Goal: Task Accomplishment & Management: Complete application form

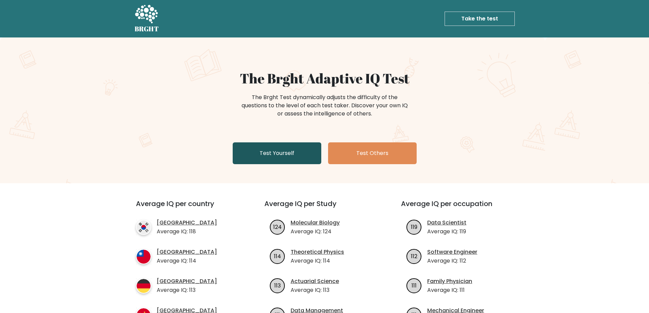
click at [264, 155] on link "Test Yourself" at bounding box center [277, 153] width 89 height 22
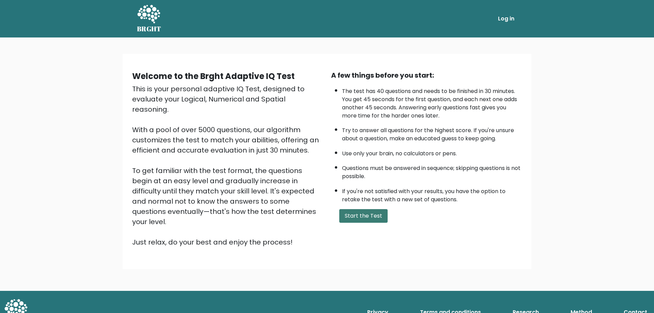
click at [361, 212] on button "Start the Test" at bounding box center [363, 216] width 48 height 14
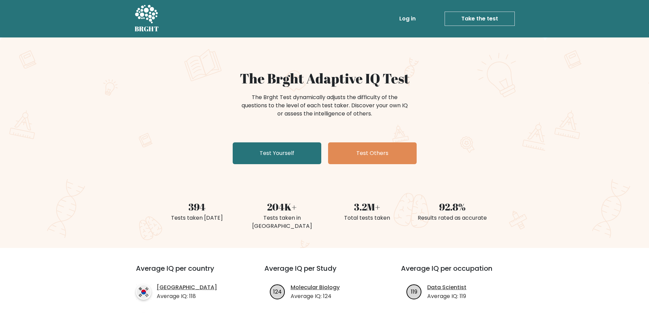
click at [463, 18] on link "Take the test" at bounding box center [479, 19] width 70 height 14
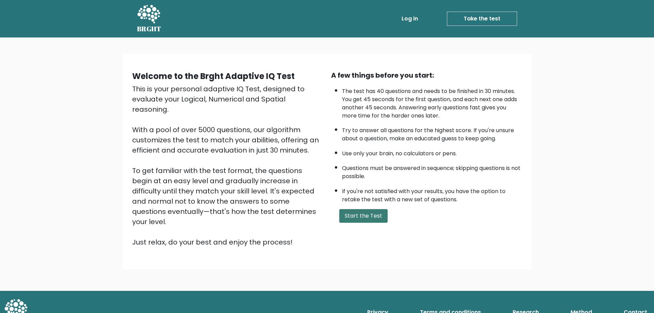
click at [369, 219] on button "Start the Test" at bounding box center [363, 216] width 48 height 14
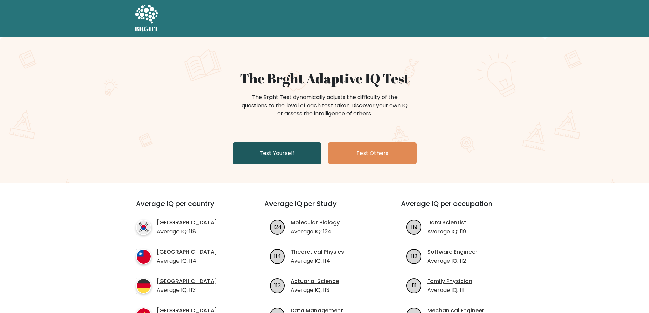
click at [314, 153] on link "Test Yourself" at bounding box center [277, 153] width 89 height 22
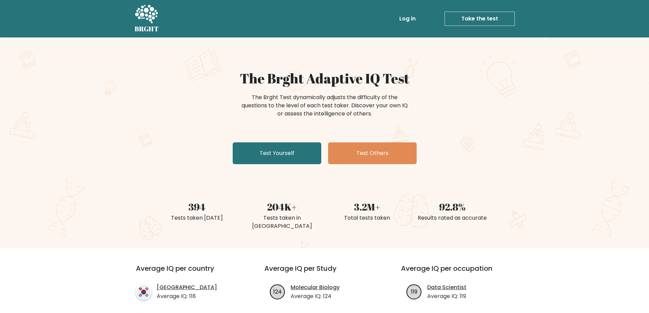
click at [411, 17] on link "Log in" at bounding box center [407, 19] width 22 height 14
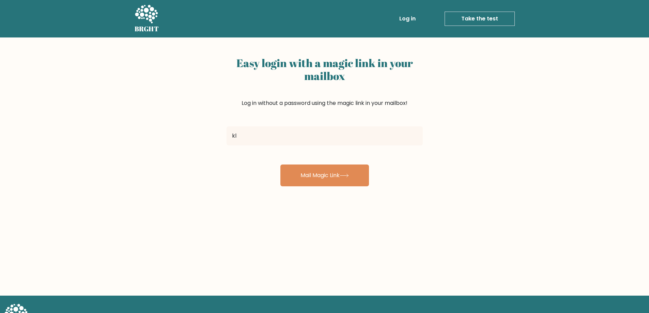
type input "k"
type input "[EMAIL_ADDRESS][DOMAIN_NAME]"
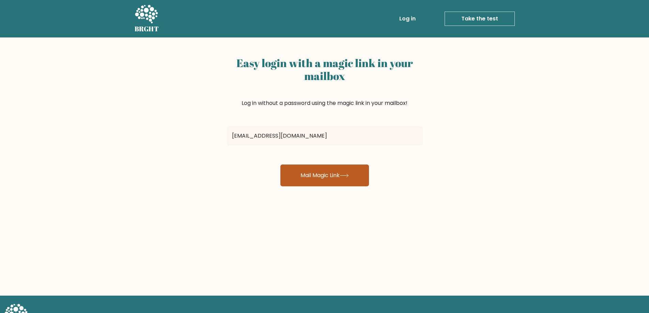
click at [337, 172] on button "Mail Magic Link" at bounding box center [324, 175] width 89 height 22
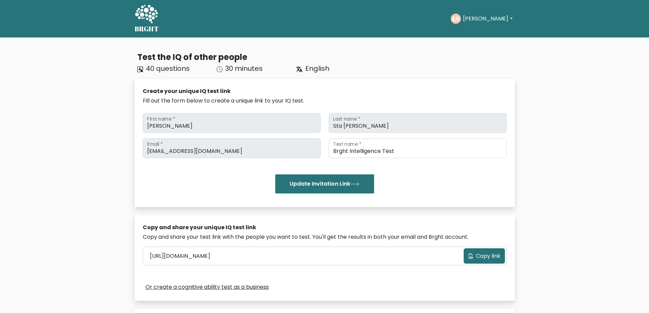
scroll to position [170, 0]
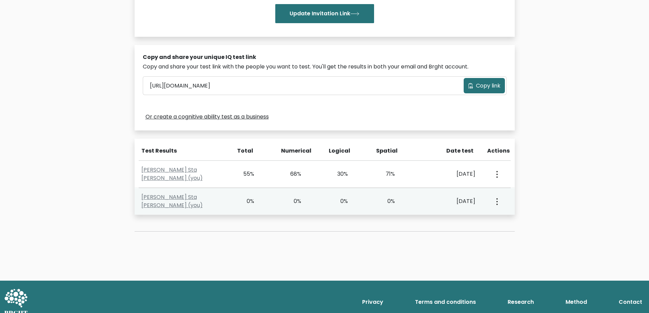
click at [497, 201] on button "button" at bounding box center [495, 201] width 5 height 21
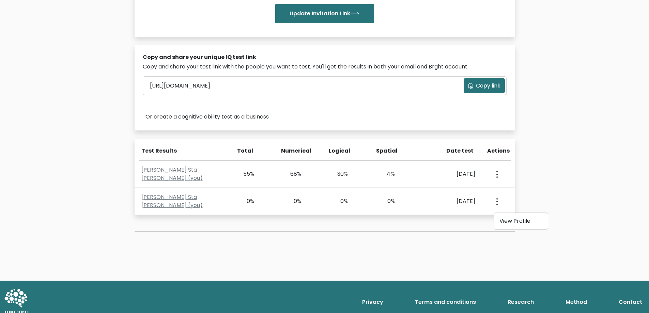
click at [523, 189] on div "Test the IQ of other people 40 questions 30 minutes English Create your unique …" at bounding box center [324, 73] width 649 height 413
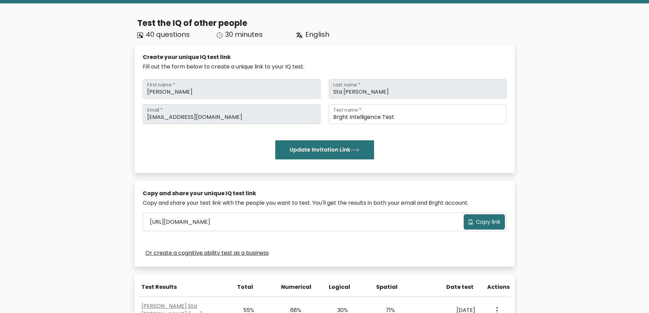
scroll to position [0, 0]
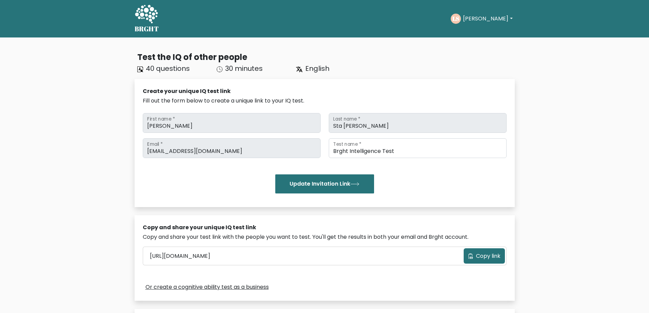
click at [144, 15] on icon at bounding box center [146, 14] width 23 height 18
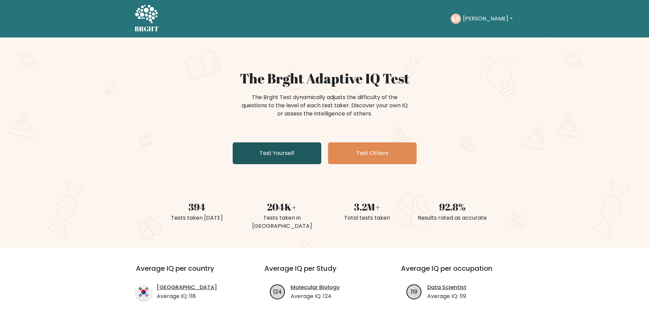
click at [299, 156] on link "Test Yourself" at bounding box center [277, 153] width 89 height 22
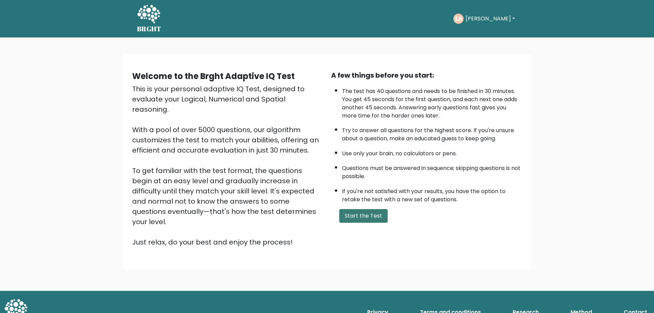
click at [357, 212] on button "Start the Test" at bounding box center [363, 216] width 48 height 14
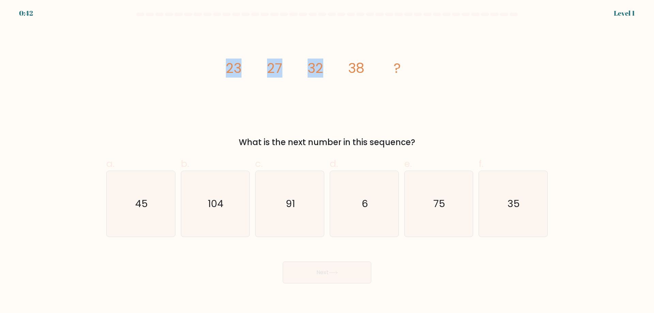
drag, startPoint x: 216, startPoint y: 63, endPoint x: 258, endPoint y: 108, distance: 61.7
click at [335, 91] on div "image/svg+xml 23 27 32 38 ? What is the next number in this sequence?" at bounding box center [326, 87] width 449 height 123
click at [207, 68] on div "image/svg+xml 23 27 32 38 ? What is the next number in this sequence?" at bounding box center [326, 87] width 449 height 123
drag, startPoint x: 242, startPoint y: 65, endPoint x: 432, endPoint y: 69, distance: 190.0
click at [433, 69] on div "image/svg+xml 23 27 32 38 ? What is the next number in this sequence?" at bounding box center [326, 87] width 449 height 123
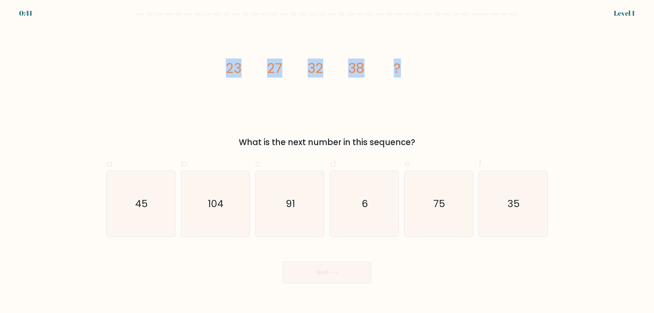
copy g "23 27 32 38 ?"
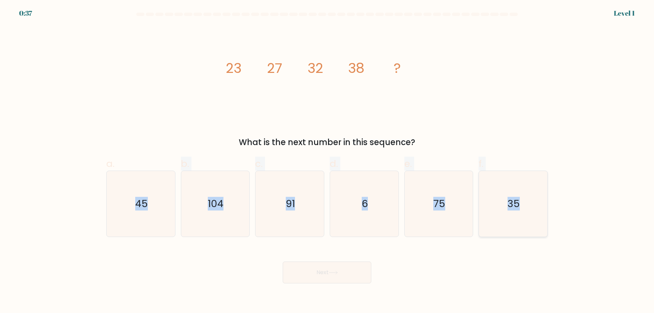
drag, startPoint x: 107, startPoint y: 195, endPoint x: 534, endPoint y: 201, distance: 426.7
click at [534, 201] on div "a. 45 b. 104 6" at bounding box center [327, 194] width 447 height 86
copy div "45 b. 104 c. 91 d. 6 e. 75 f. 35"
drag, startPoint x: 470, startPoint y: 263, endPoint x: 497, endPoint y: 233, distance: 40.5
click at [471, 263] on div "Next" at bounding box center [326, 264] width 449 height 38
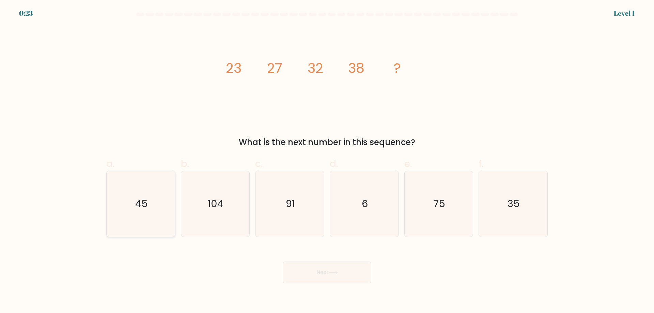
click at [146, 210] on text "45" at bounding box center [141, 204] width 13 height 14
click at [327, 161] on input "a. 45" at bounding box center [327, 159] width 0 height 4
radio input "true"
click at [333, 272] on icon at bounding box center [333, 273] width 9 height 4
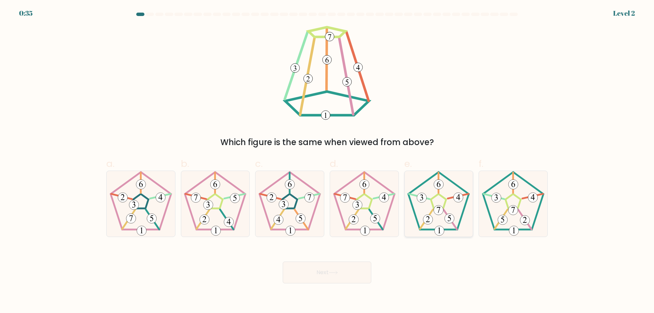
click at [444, 218] on icon at bounding box center [439, 204] width 66 height 66
click at [327, 161] on input "e." at bounding box center [327, 159] width 0 height 4
radio input "true"
click at [360, 274] on button "Next" at bounding box center [327, 273] width 89 height 22
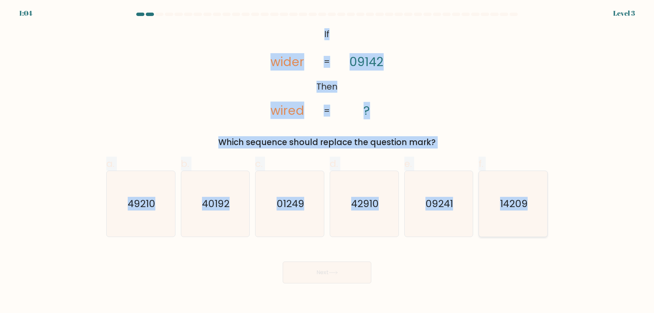
drag, startPoint x: 310, startPoint y: 29, endPoint x: 534, endPoint y: 192, distance: 277.3
click at [534, 192] on form "If ?" at bounding box center [327, 148] width 654 height 271
copy form "If Then wider wired 09142 ? = = Which sequence should replace the question mark…"
click at [509, 107] on div "@import url('https://fonts.googleapis.com/css?family=Abril+Fatface:400,100,100i…" at bounding box center [326, 87] width 449 height 123
click at [447, 99] on div "@import url('https://fonts.googleapis.com/css?family=Abril+Fatface:400,100,100i…" at bounding box center [326, 87] width 449 height 123
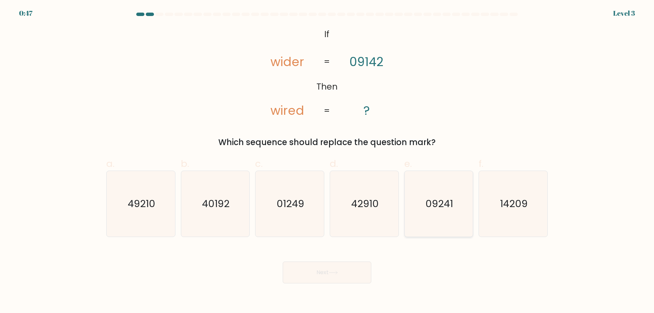
click at [437, 212] on icon "09241" at bounding box center [439, 204] width 66 height 66
click at [327, 161] on input "e. 09241" at bounding box center [327, 159] width 0 height 4
radio input "true"
click at [346, 272] on button "Next" at bounding box center [327, 273] width 89 height 22
click at [335, 271] on icon at bounding box center [333, 273] width 9 height 4
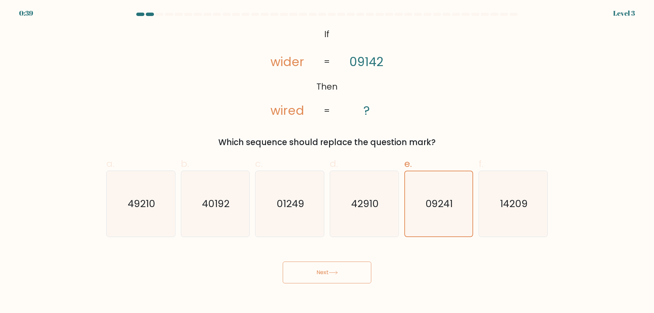
click at [411, 264] on div "Next" at bounding box center [326, 264] width 449 height 38
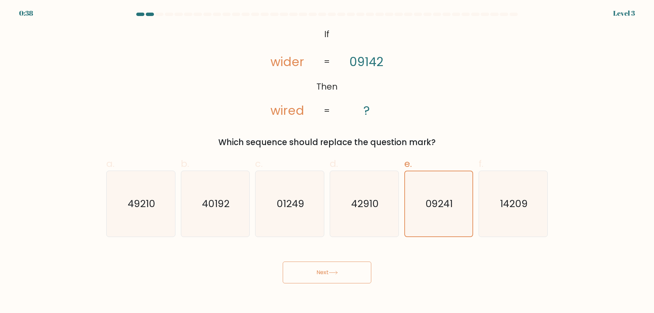
click at [450, 252] on div "Next" at bounding box center [326, 264] width 449 height 38
click at [445, 219] on icon "09241" at bounding box center [438, 203] width 65 height 65
click at [327, 161] on input "e. 09241" at bounding box center [327, 159] width 0 height 4
click at [445, 219] on icon "09241" at bounding box center [438, 203] width 65 height 65
click at [327, 161] on input "e. 09241" at bounding box center [327, 159] width 0 height 4
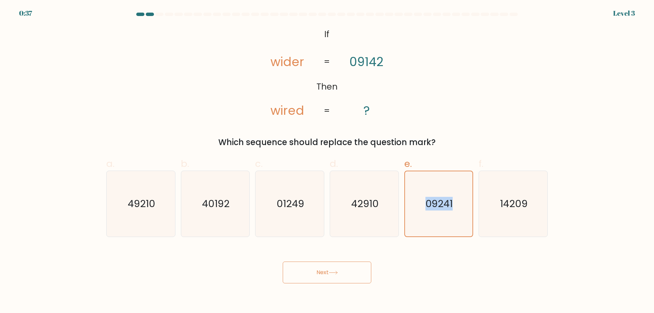
click at [297, 271] on button "Next" at bounding box center [327, 273] width 89 height 22
drag, startPoint x: 292, startPoint y: 182, endPoint x: 296, endPoint y: 187, distance: 5.7
click at [292, 183] on icon "01249" at bounding box center [290, 204] width 66 height 66
click at [327, 161] on input "c. 01249" at bounding box center [327, 159] width 0 height 4
radio input "true"
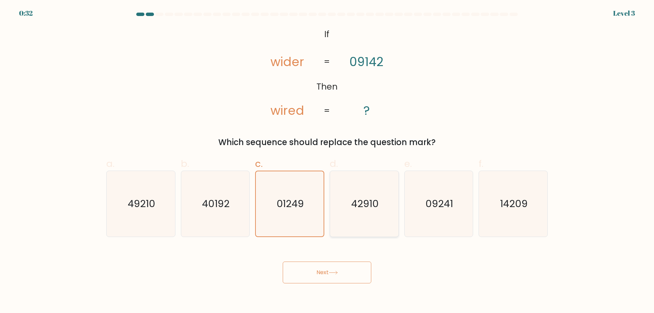
click at [367, 205] on text "42910" at bounding box center [365, 204] width 28 height 14
click at [327, 161] on input "d. 42910" at bounding box center [327, 159] width 0 height 4
radio input "true"
click at [432, 212] on icon "09241" at bounding box center [439, 204] width 66 height 66
click at [327, 161] on input "e. 09241" at bounding box center [327, 159] width 0 height 4
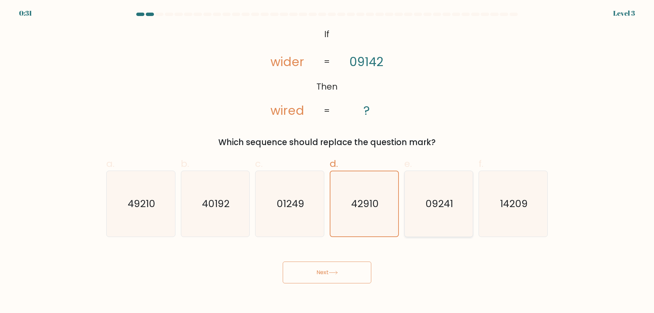
radio input "true"
click at [355, 275] on button "Next" at bounding box center [327, 273] width 89 height 22
click at [354, 275] on button "Next" at bounding box center [327, 273] width 89 height 22
click at [321, 269] on button "Next" at bounding box center [327, 273] width 89 height 22
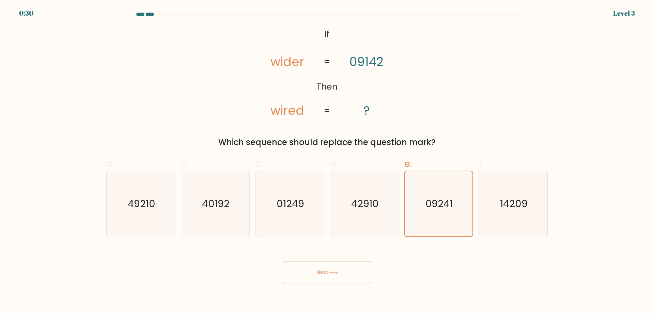
click at [321, 269] on button "Next" at bounding box center [327, 273] width 89 height 22
click at [465, 273] on div "Next" at bounding box center [326, 264] width 449 height 38
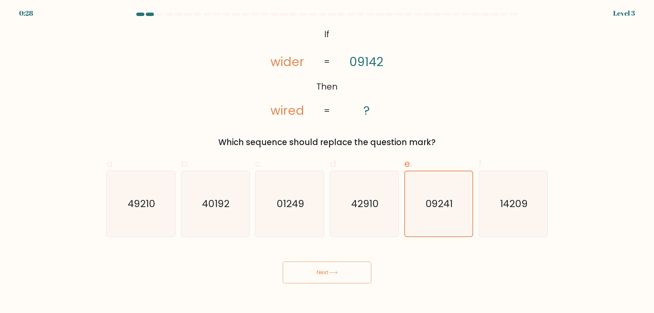
drag, startPoint x: 328, startPoint y: 226, endPoint x: 319, endPoint y: 223, distance: 9.0
click at [327, 225] on div "d. 42910" at bounding box center [364, 197] width 75 height 80
click at [300, 224] on icon "01249" at bounding box center [290, 204] width 66 height 66
click at [327, 161] on input "c. 01249" at bounding box center [327, 159] width 0 height 4
radio input "true"
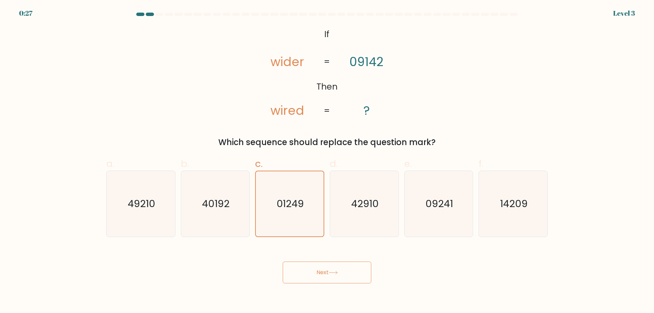
click at [340, 270] on button "Next" at bounding box center [327, 273] width 89 height 22
click at [414, 248] on div "Next" at bounding box center [326, 264] width 449 height 38
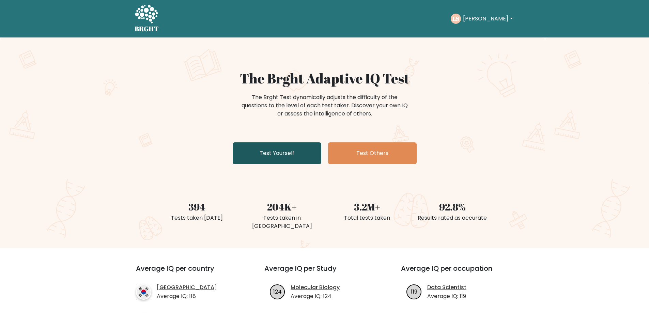
click at [266, 151] on link "Test Yourself" at bounding box center [277, 153] width 89 height 22
click at [487, 17] on button "[PERSON_NAME]" at bounding box center [487, 18] width 53 height 9
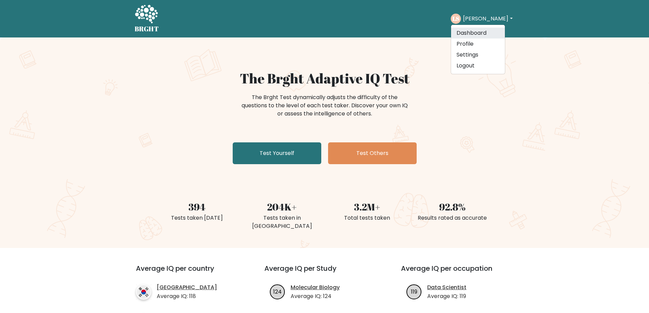
click at [482, 35] on link "Dashboard" at bounding box center [478, 33] width 54 height 11
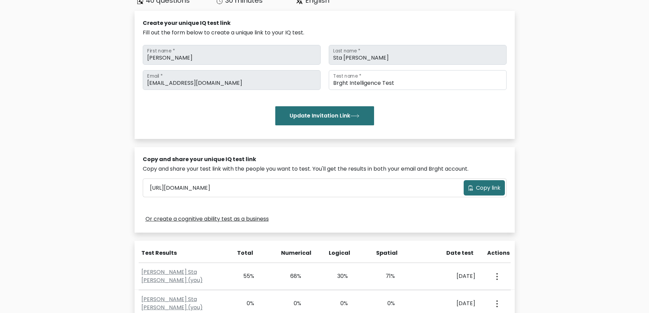
scroll to position [179, 0]
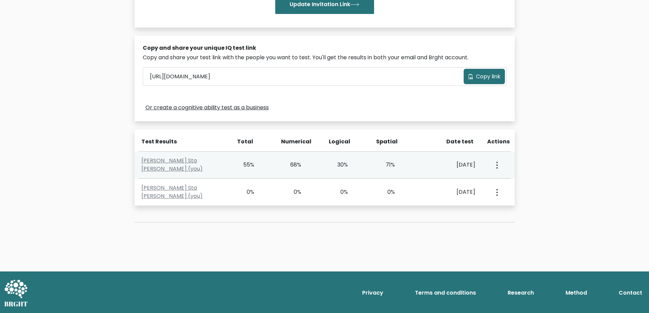
click at [499, 165] on div "View Profile" at bounding box center [496, 164] width 23 height 21
click at [497, 166] on button "button" at bounding box center [495, 164] width 5 height 21
click at [509, 183] on link "View Profile" at bounding box center [521, 184] width 54 height 11
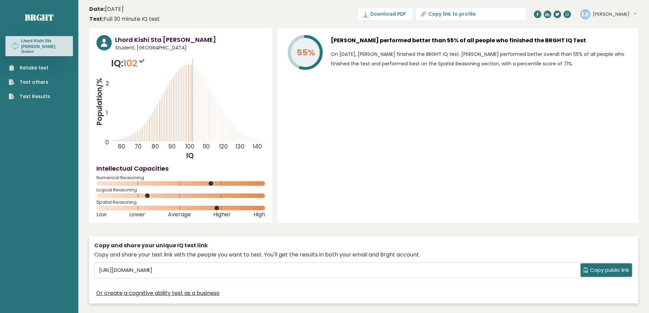
click at [47, 68] on link "Retake test" at bounding box center [29, 67] width 41 height 7
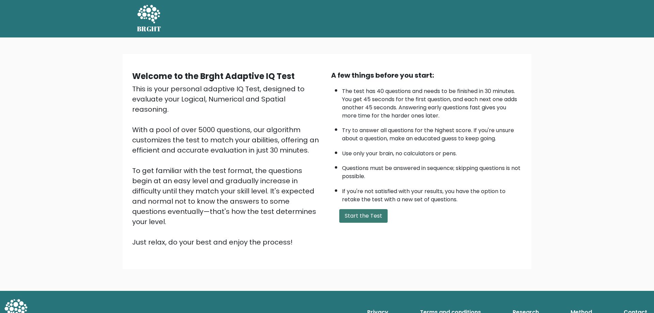
click at [368, 220] on button "Start the Test" at bounding box center [363, 216] width 48 height 14
drag, startPoint x: 379, startPoint y: 218, endPoint x: 374, endPoint y: 193, distance: 25.4
click at [379, 217] on button "Start the Test" at bounding box center [363, 216] width 48 height 14
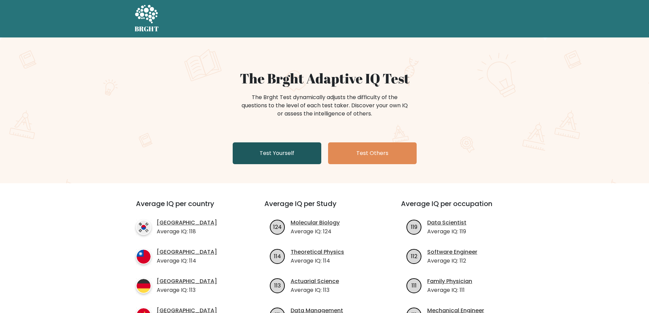
click at [292, 151] on link "Test Yourself" at bounding box center [277, 153] width 89 height 22
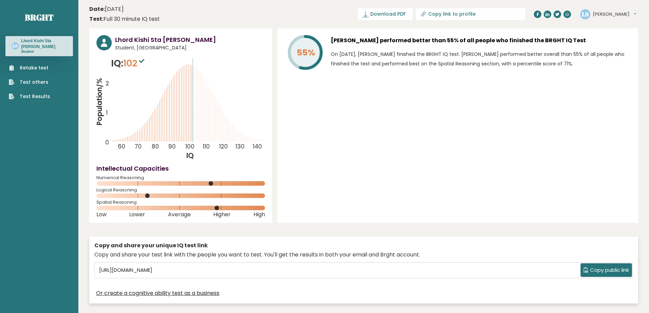
click at [152, 194] on rect at bounding box center [180, 195] width 169 height 4
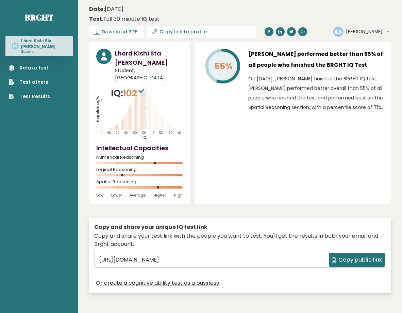
click at [368, 152] on div "55% [PERSON_NAME] performed better than 55% of all people who finished the BRGH…" at bounding box center [293, 123] width 196 height 162
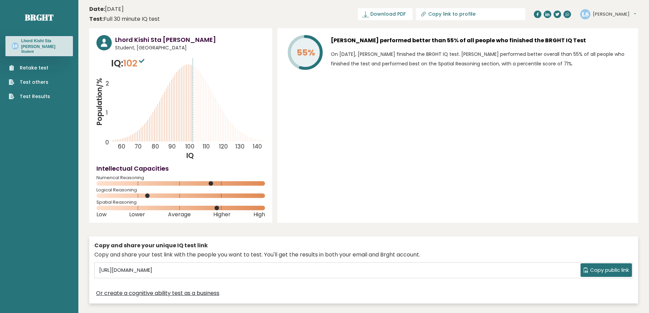
drag, startPoint x: 134, startPoint y: 9, endPoint x: 106, endPoint y: 11, distance: 28.3
click at [106, 11] on div "Date: July 07, 2024 Test: Full 30 minute IQ test" at bounding box center [124, 14] width 70 height 18
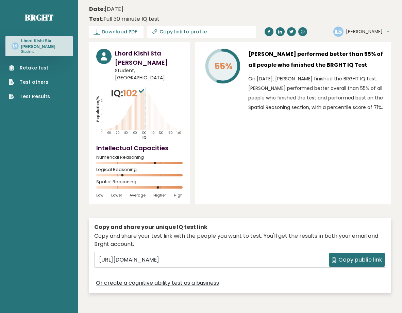
drag, startPoint x: 144, startPoint y: 10, endPoint x: 107, endPoint y: 9, distance: 36.4
click at [105, 11] on div "Date: July 07, 2024 Test: Full 30 minute IQ test" at bounding box center [235, 14] width 292 height 18
click at [213, 19] on div "Date: September 28, 2025 Test: Full 30 minute IQ test" at bounding box center [235, 14] width 292 height 18
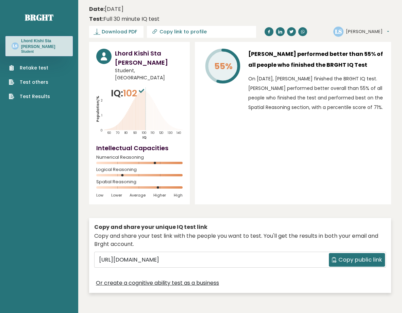
click at [213, 19] on div "Date: September 28, 2025 Test: Full 30 minute IQ test" at bounding box center [235, 14] width 292 height 18
click at [365, 9] on div "Date: September 28, 2025 Test: Full 30 minute IQ test" at bounding box center [235, 14] width 292 height 18
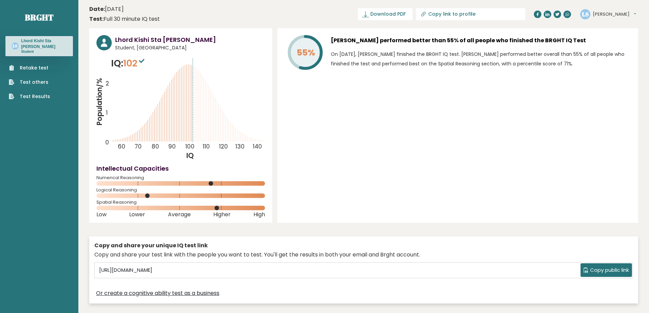
drag, startPoint x: 162, startPoint y: 7, endPoint x: 107, endPoint y: 13, distance: 55.8
click at [107, 13] on header "Date: September 28, 2025 Test: Full 30 minute IQ test Download PDF Downloading.…" at bounding box center [363, 13] width 549 height 21
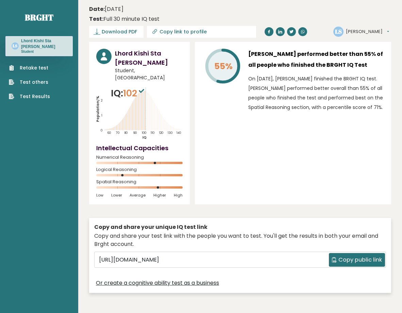
click at [313, 17] on div "Date: September 8, 2025 Test: Full 30 minute IQ test" at bounding box center [235, 14] width 292 height 18
click at [278, 11] on div "Date: September 8, 2025 Test: Full 30 minute IQ test" at bounding box center [235, 14] width 292 height 18
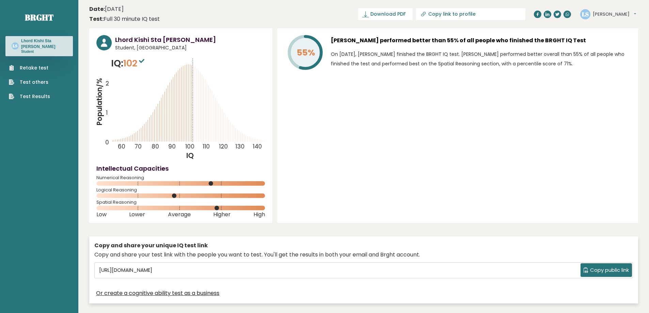
click at [38, 69] on link "Retake test" at bounding box center [29, 67] width 41 height 7
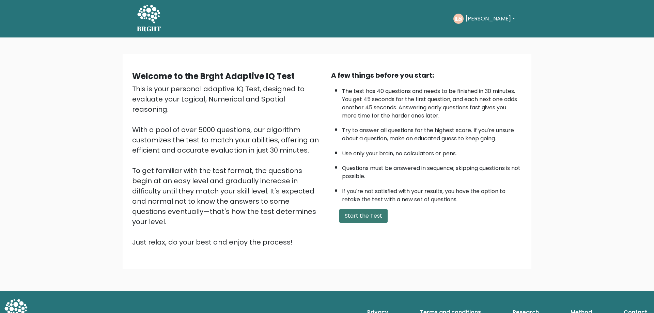
click at [357, 212] on button "Start the Test" at bounding box center [363, 216] width 48 height 14
